Goal: Transaction & Acquisition: Purchase product/service

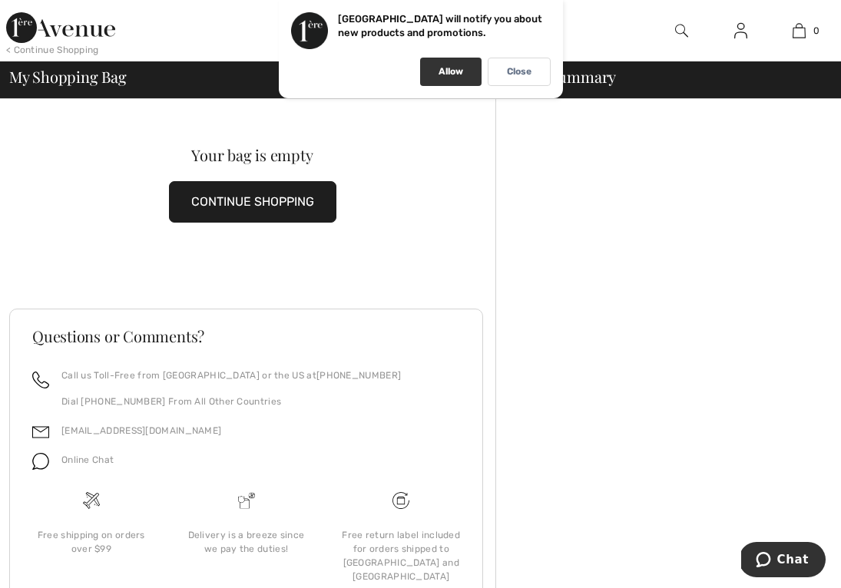
click at [464, 78] on div "Allow" at bounding box center [450, 72] width 61 height 28
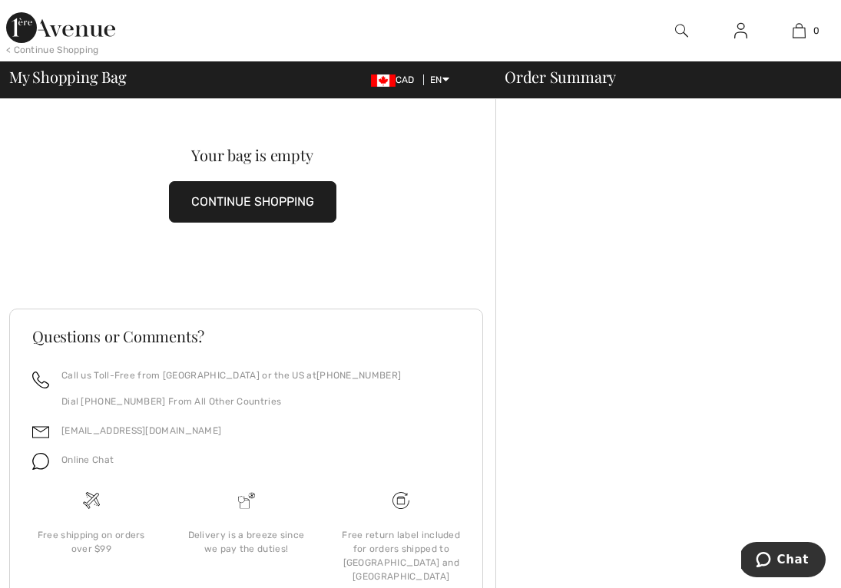
click at [49, 53] on div "< Continue Shopping" at bounding box center [52, 50] width 93 height 14
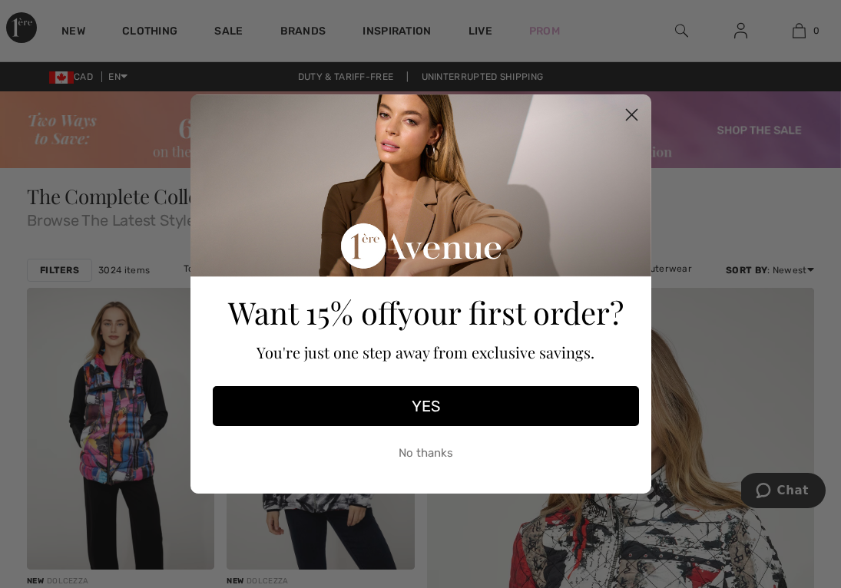
click at [634, 113] on circle "Close dialog" at bounding box center [630, 114] width 25 height 25
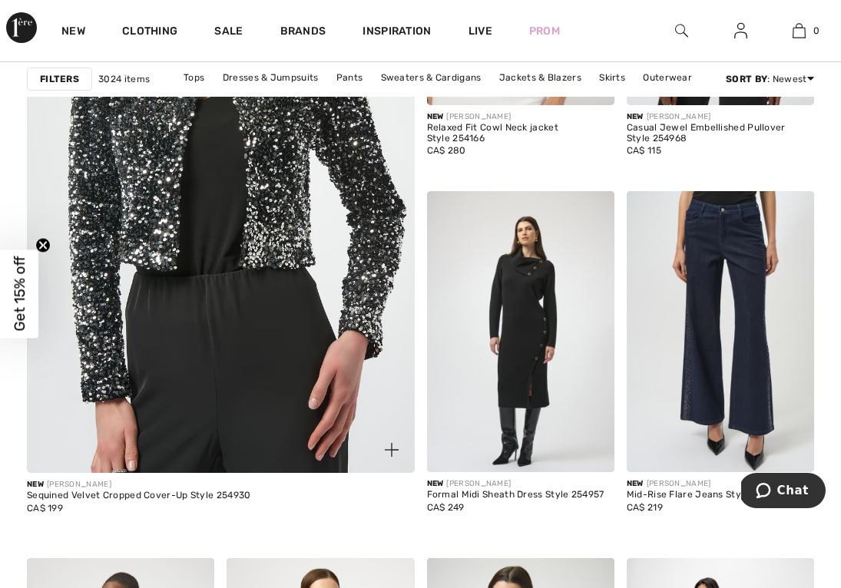
scroll to position [3341, 0]
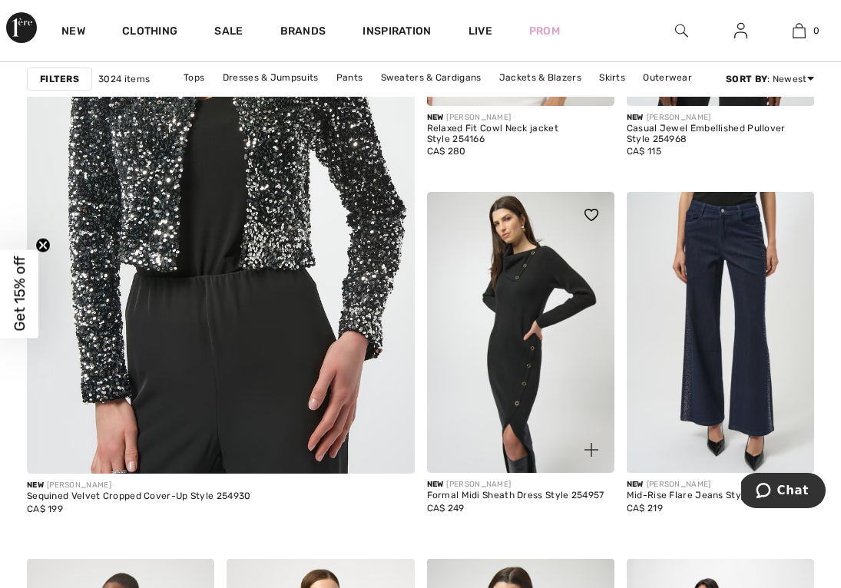
click at [485, 411] on img at bounding box center [520, 332] width 187 height 281
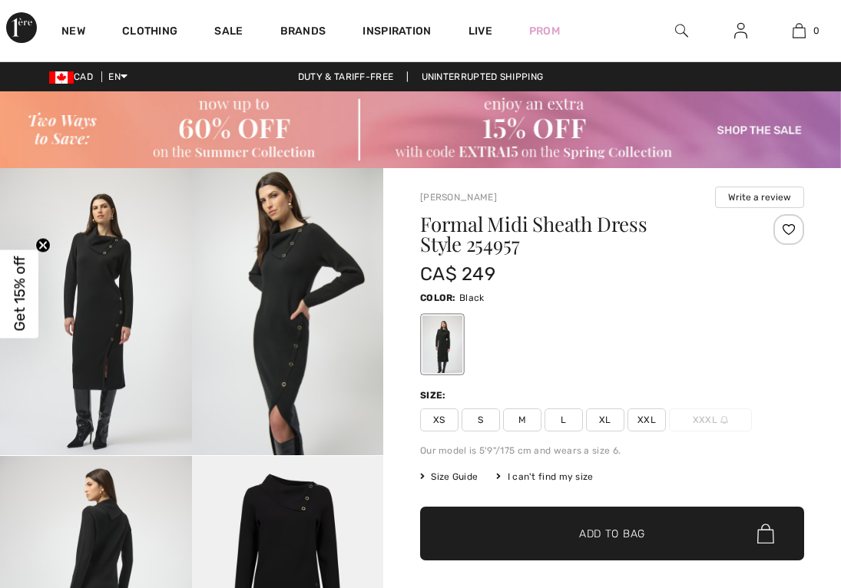
checkbox input "true"
click at [651, 420] on span "XXL" at bounding box center [646, 420] width 38 height 23
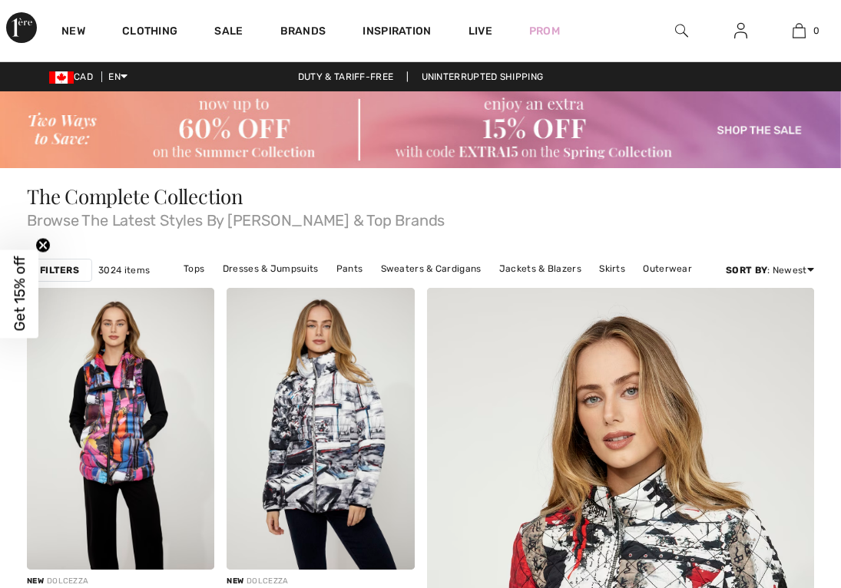
scroll to position [3341, 0]
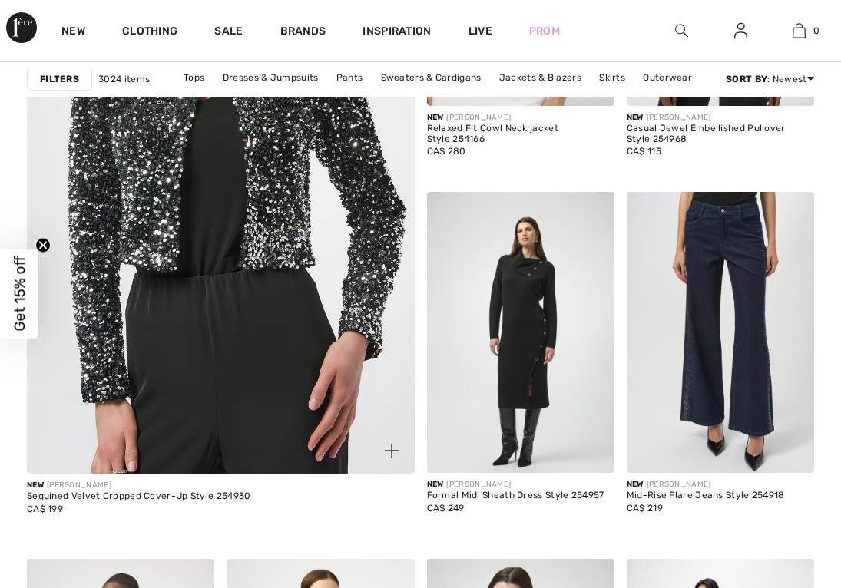
checkbox input "true"
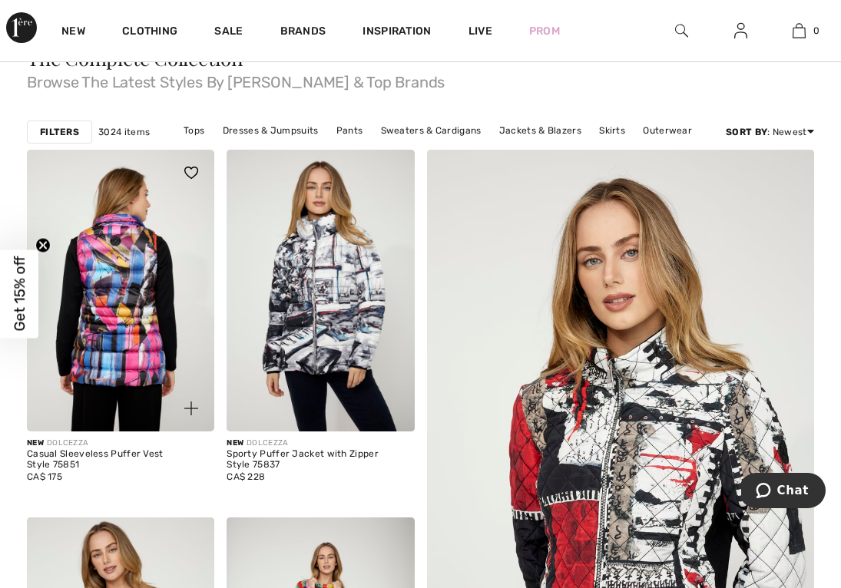
scroll to position [134, 0]
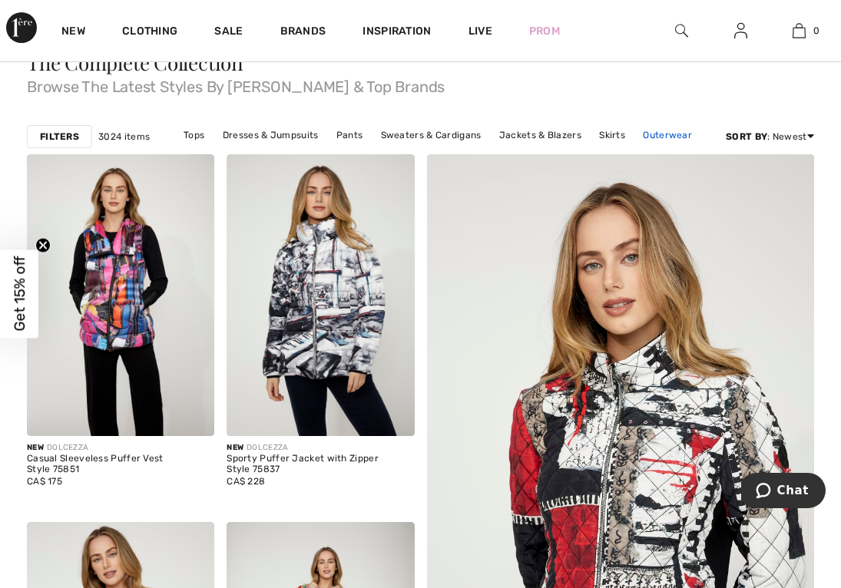
click at [661, 134] on link "Outerwear" at bounding box center [667, 135] width 65 height 20
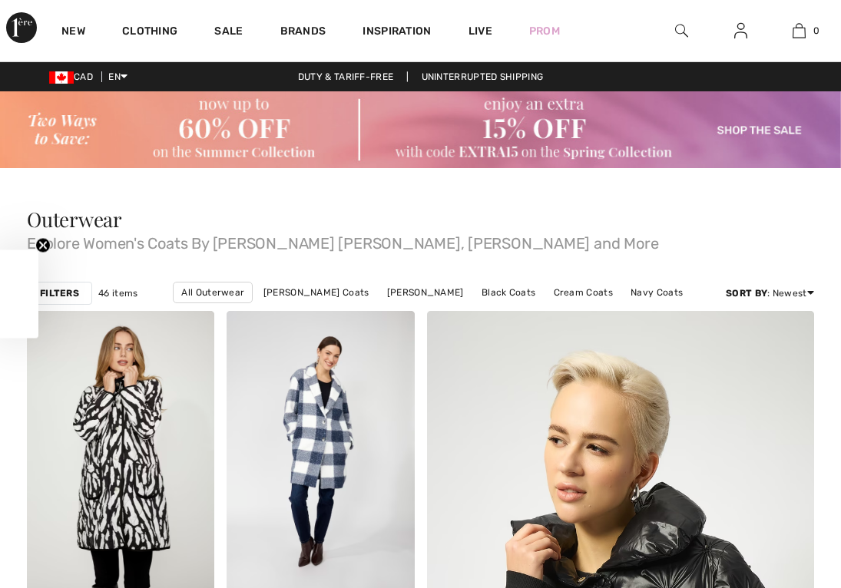
checkbox input "true"
click at [309, 294] on link "[PERSON_NAME] Coats" at bounding box center [316, 293] width 121 height 20
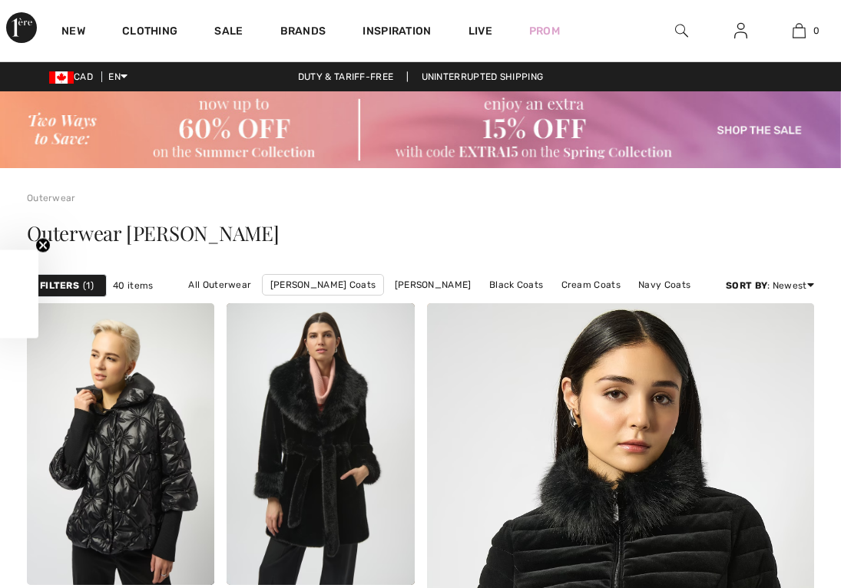
checkbox input "true"
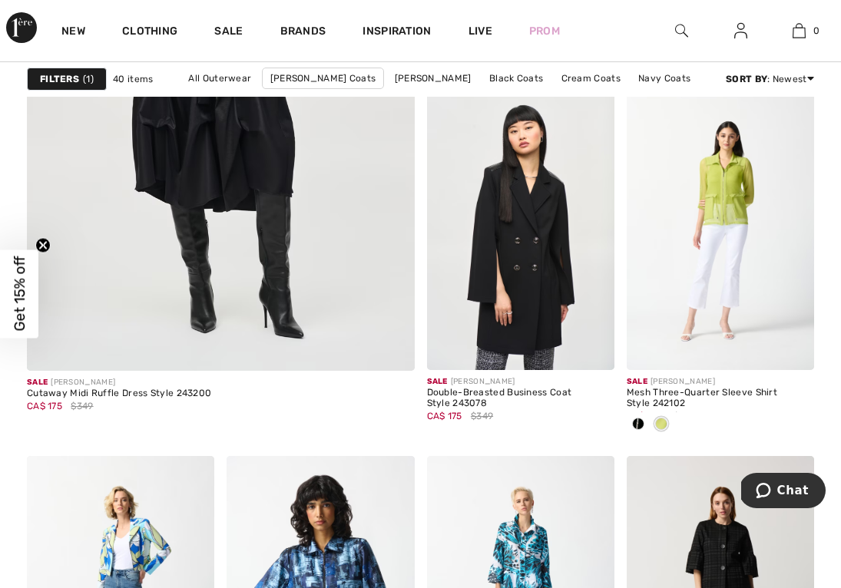
scroll to position [3461, 0]
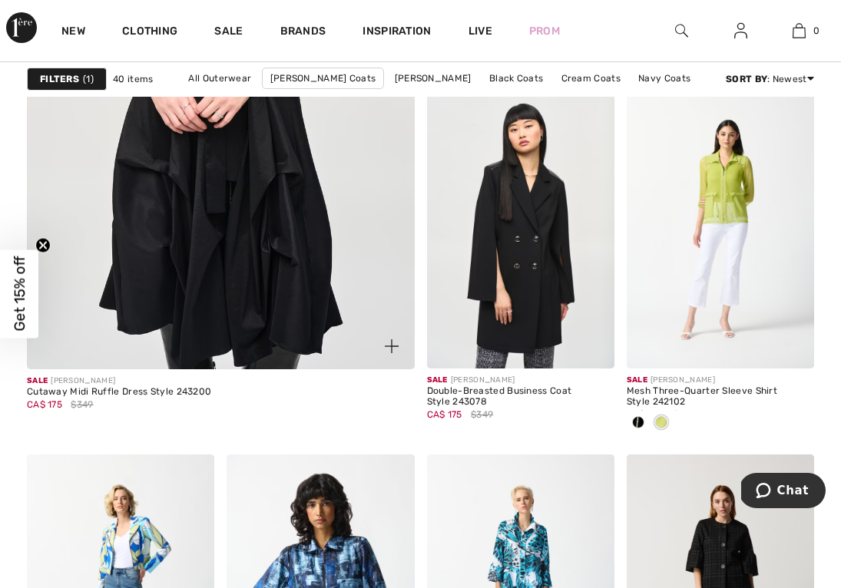
click at [217, 277] on img at bounding box center [220, 68] width 465 height 697
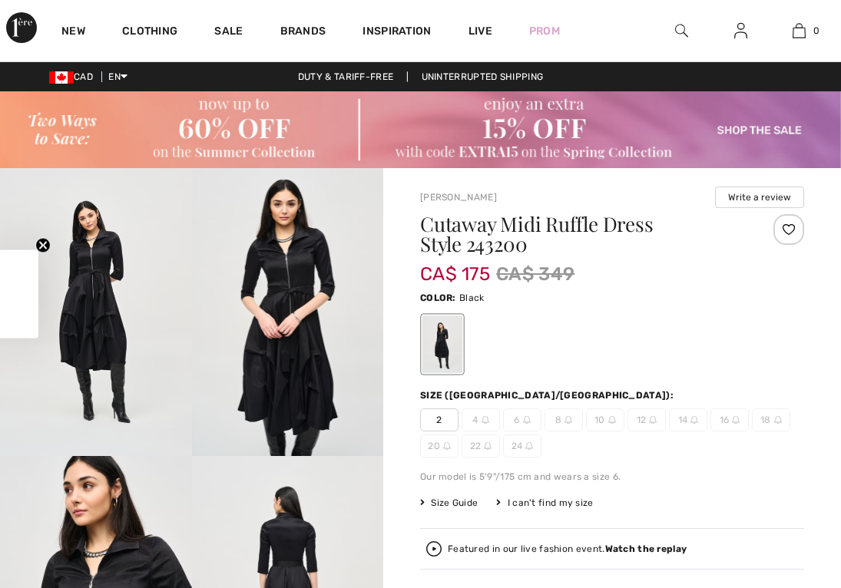
checkbox input "true"
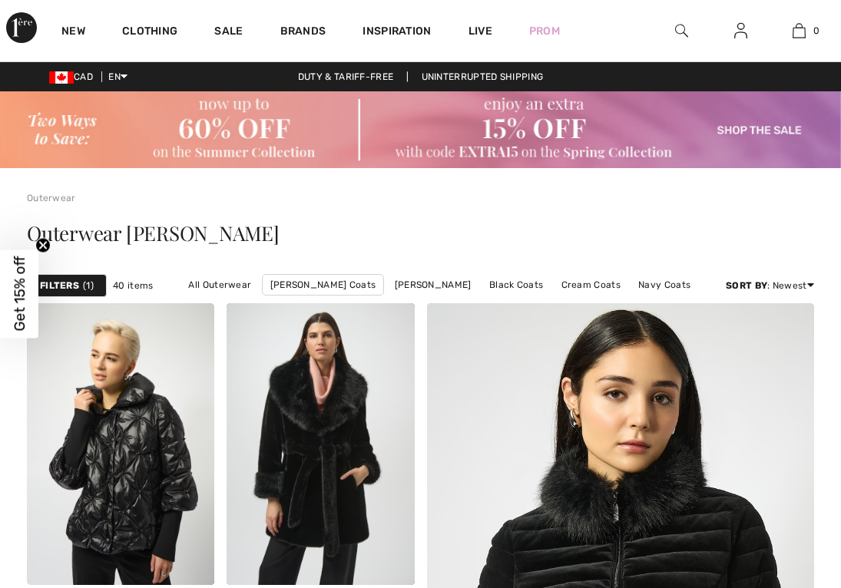
checkbox input "true"
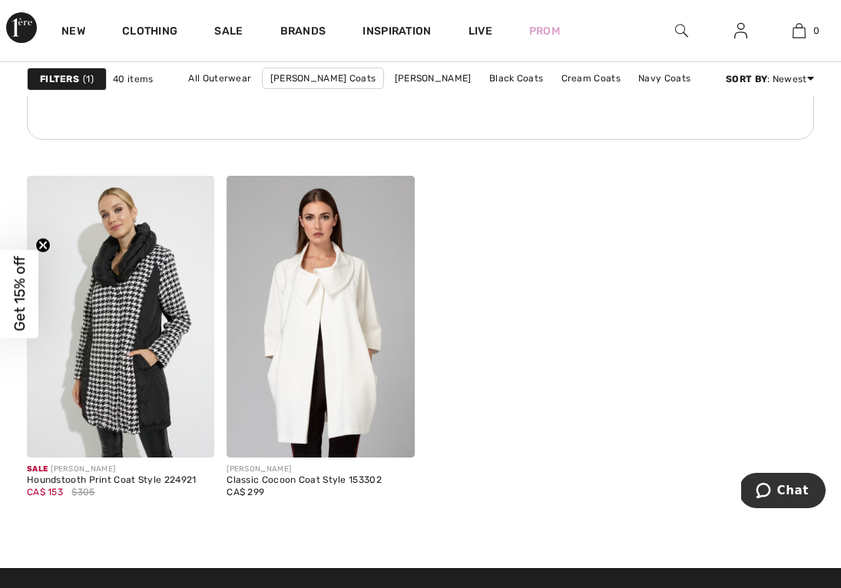
scroll to position [4620, 0]
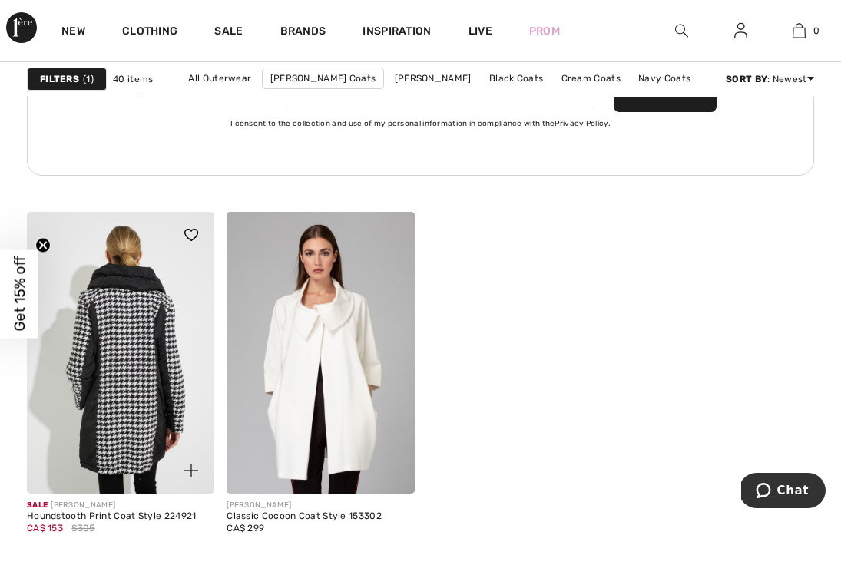
click at [90, 382] on img at bounding box center [120, 352] width 187 height 281
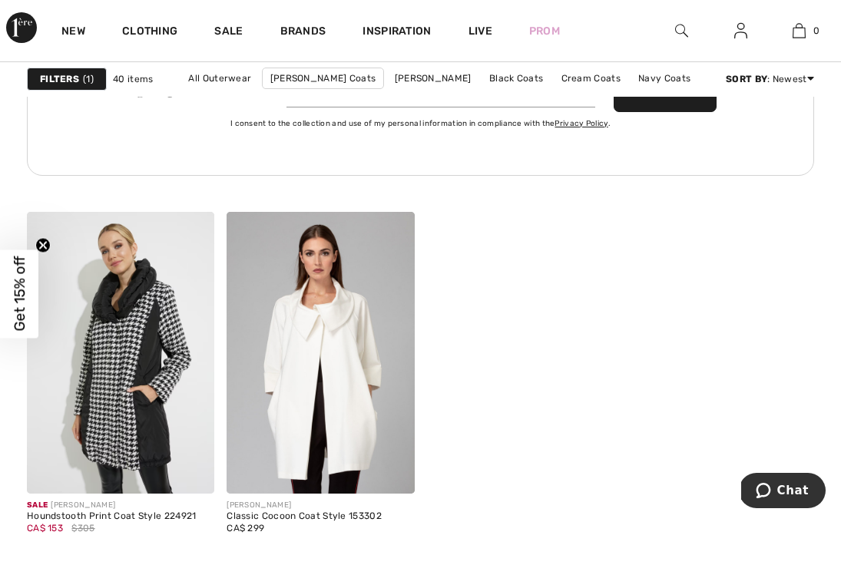
click at [67, 78] on strong "Filters" at bounding box center [59, 79] width 39 height 14
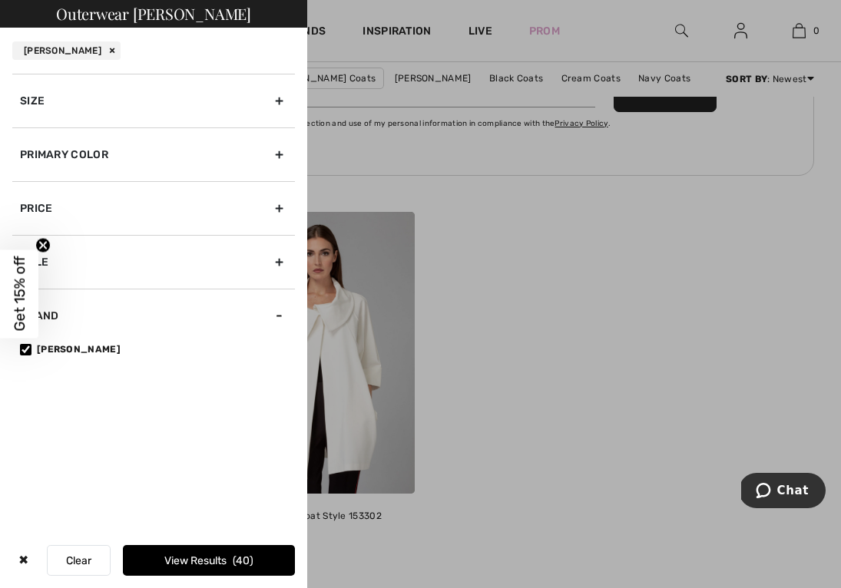
click at [278, 101] on div "Size" at bounding box center [153, 101] width 283 height 54
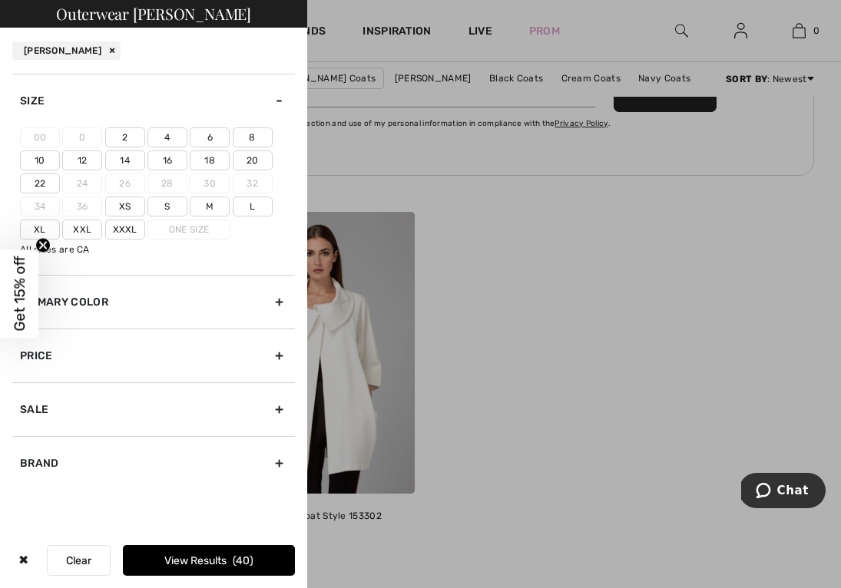
click at [78, 236] on label "Xxl" at bounding box center [82, 230] width 40 height 20
click at [0, 0] on input"] "Xxl" at bounding box center [0, 0] width 0 height 0
click at [152, 567] on button "View Results 14" at bounding box center [209, 560] width 172 height 31
